Goal: Entertainment & Leisure: Consume media (video, audio)

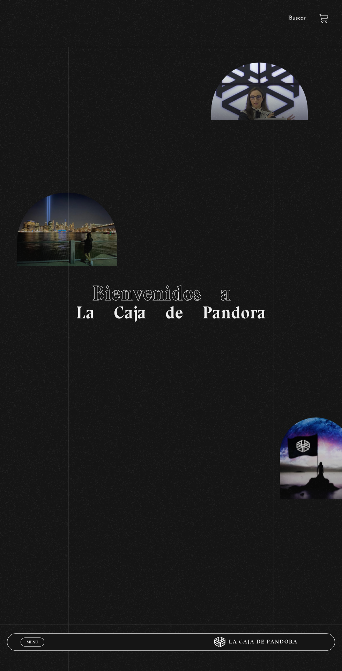
click at [28, 638] on link "Menu Cerrar" at bounding box center [33, 641] width 24 height 9
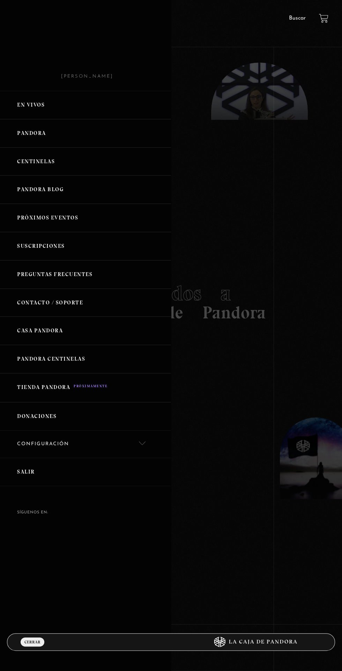
click at [21, 102] on link "En vivos" at bounding box center [85, 105] width 171 height 28
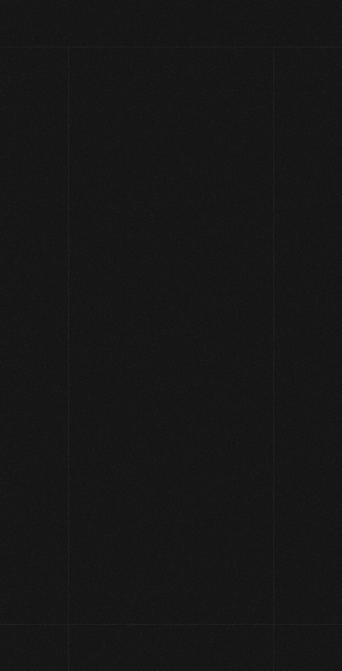
click at [27, 99] on section "En Vivos" at bounding box center [171, 107] width 342 height 80
